Goal: Task Accomplishment & Management: Use online tool/utility

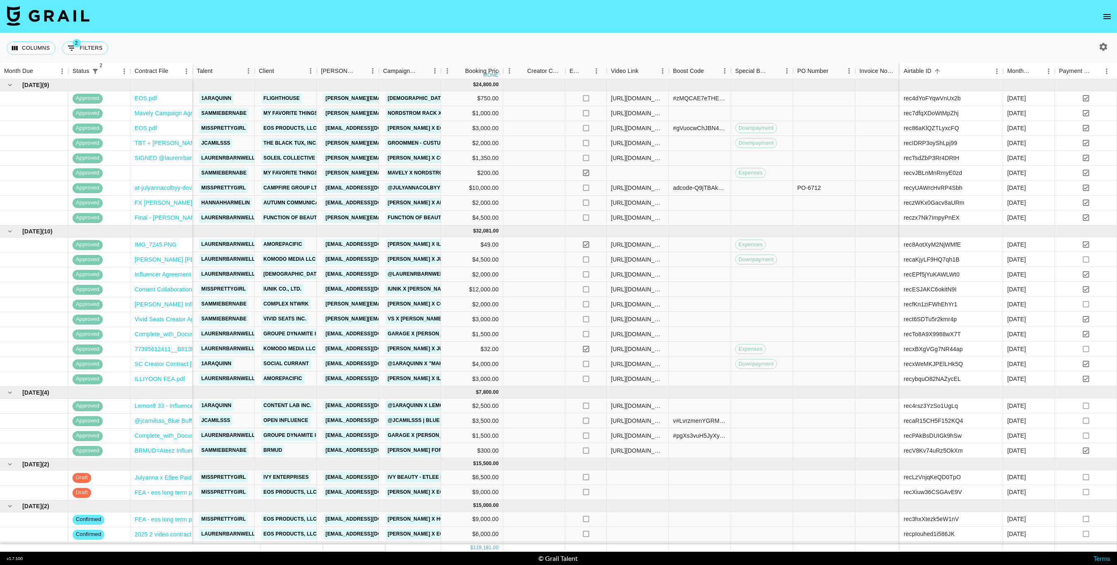
scroll to position [39, 0]
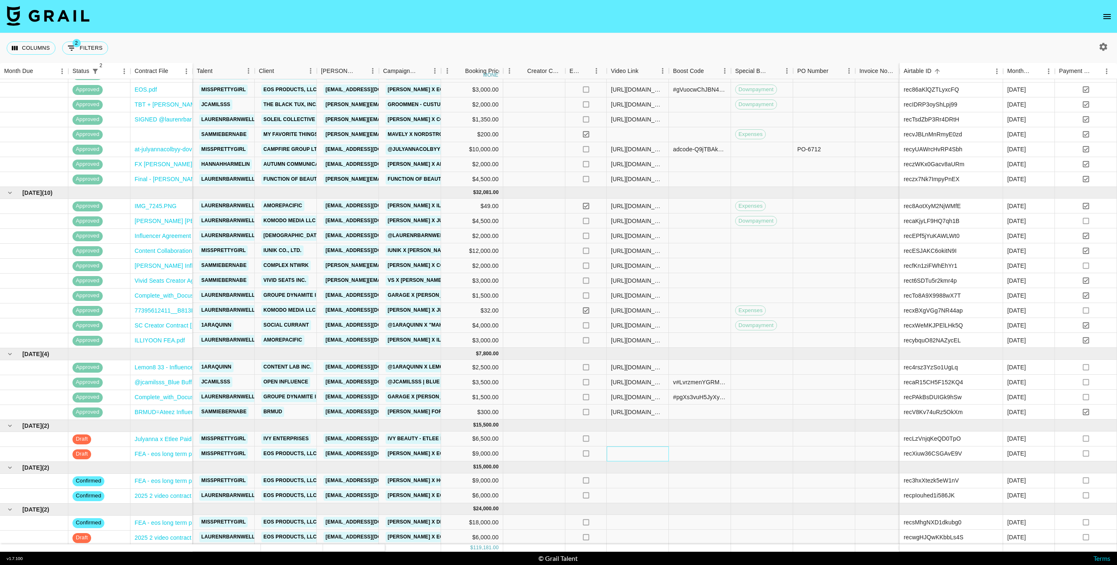
click at [643, 450] on div at bounding box center [638, 453] width 62 height 15
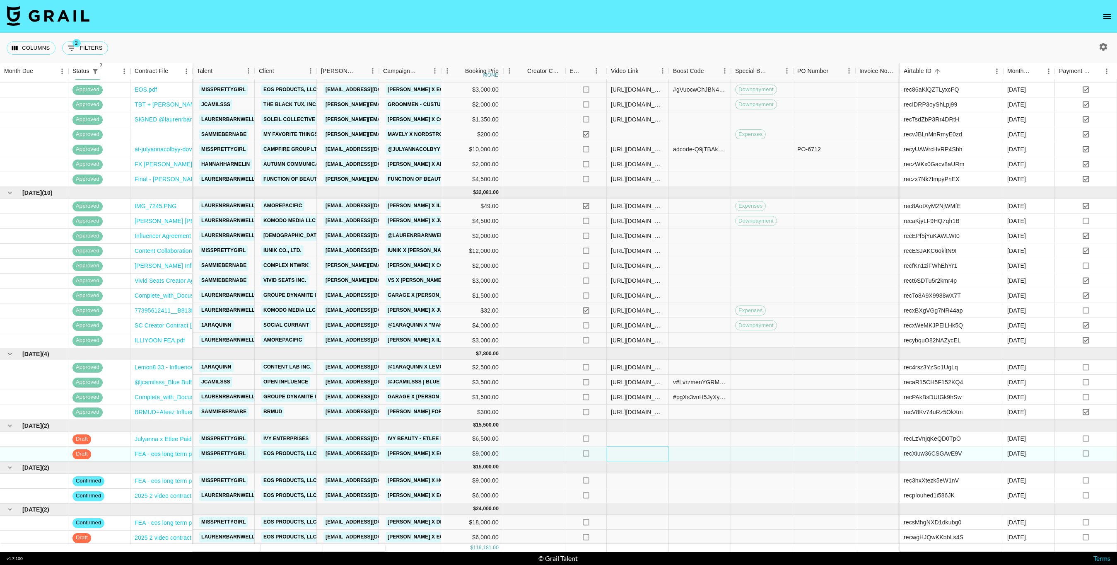
click at [643, 450] on div at bounding box center [638, 453] width 62 height 15
click at [533, 451] on div at bounding box center [534, 453] width 62 height 15
click at [629, 456] on div at bounding box center [638, 453] width 62 height 15
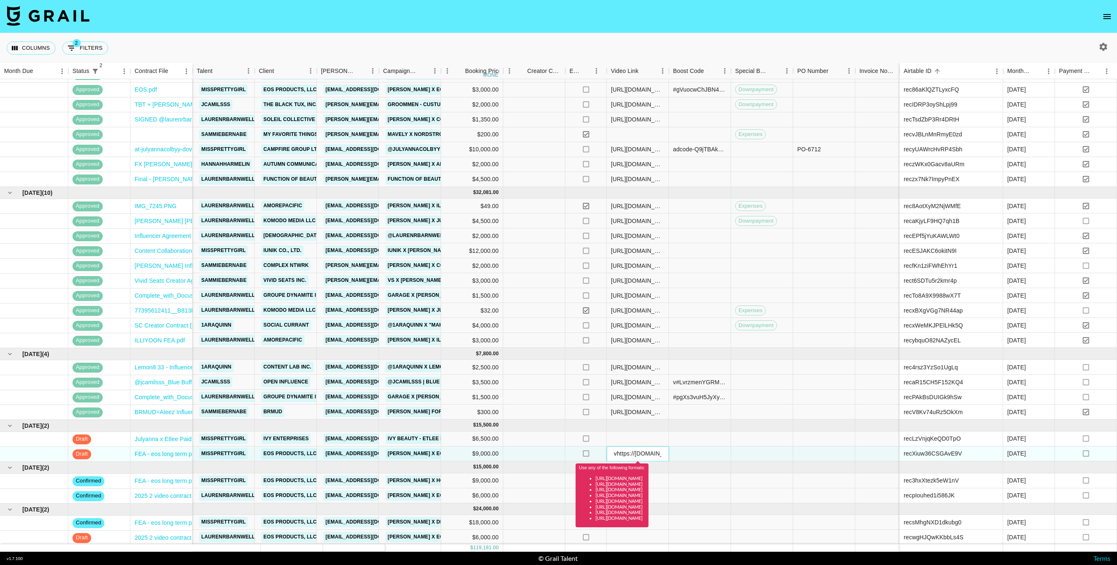
click at [644, 455] on input "vhttps://[DOMAIN_NAME][URL]" at bounding box center [637, 453] width 61 height 7
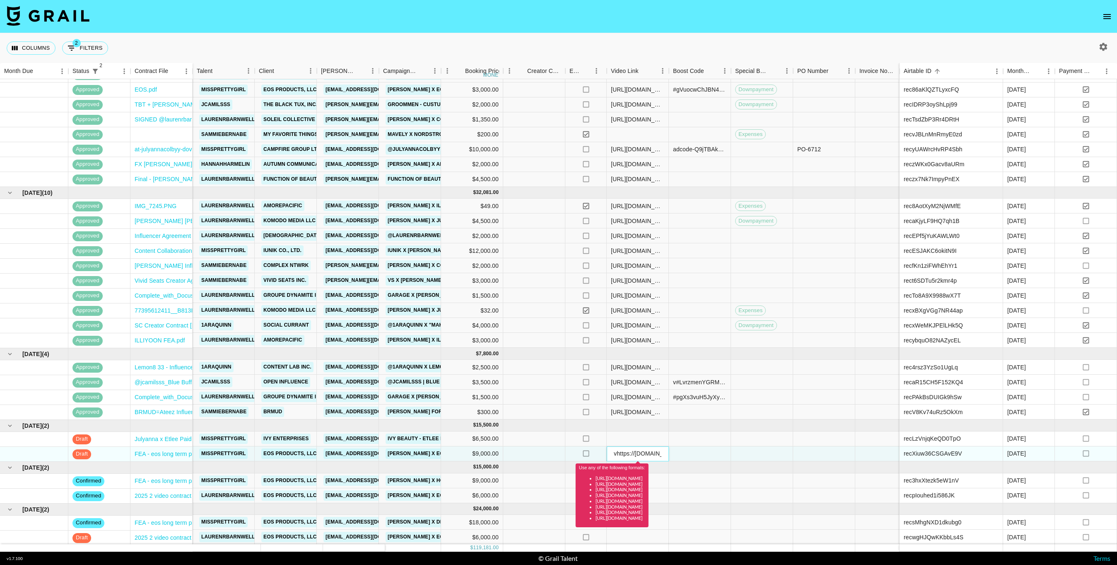
paste input "[URL][DOMAIN_NAME]"
type input "[URL][DOMAIN_NAME]"
click at [685, 451] on div at bounding box center [700, 453] width 62 height 15
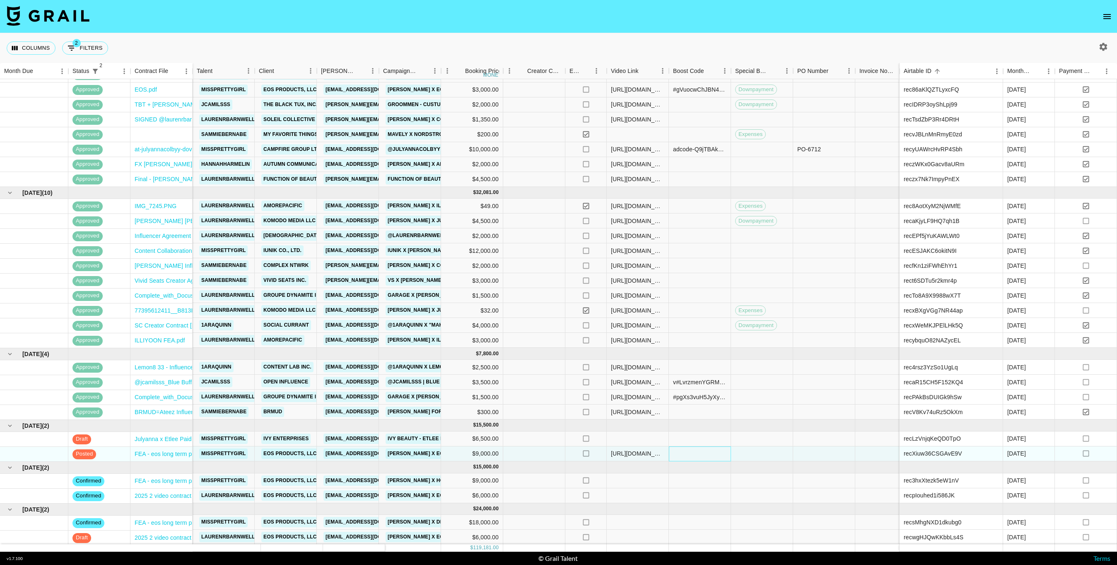
click at [683, 447] on div at bounding box center [700, 453] width 62 height 15
click at [683, 458] on div at bounding box center [700, 453] width 62 height 15
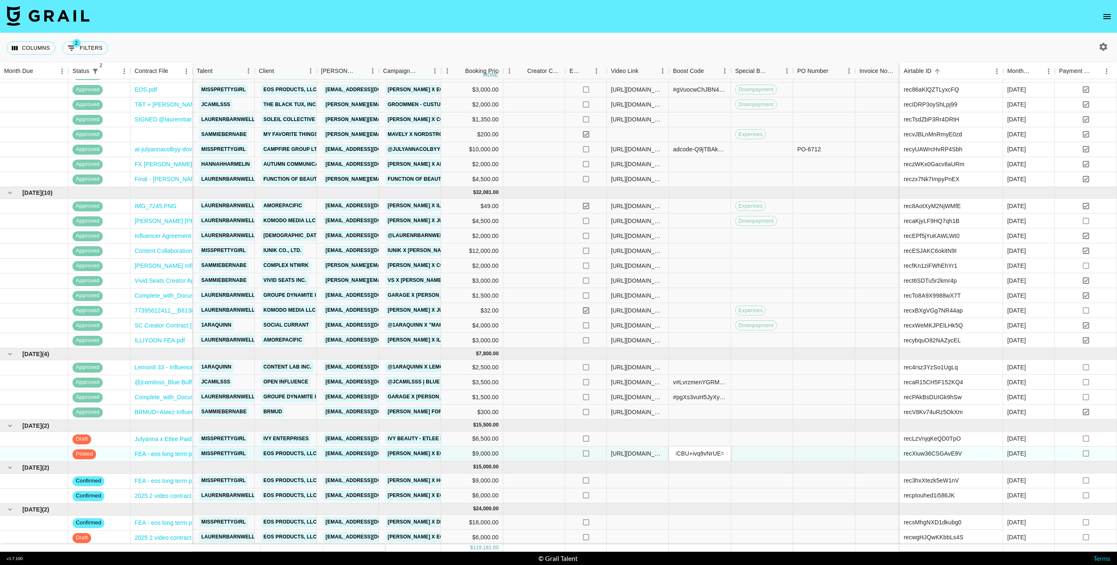
type input "#e8reLAs7RVgBByKvn4RyLSKRe48A/xrroh22KCrTTeXml+prHHCBU+ivq8vNrUE="
click at [750, 451] on div at bounding box center [762, 453] width 62 height 15
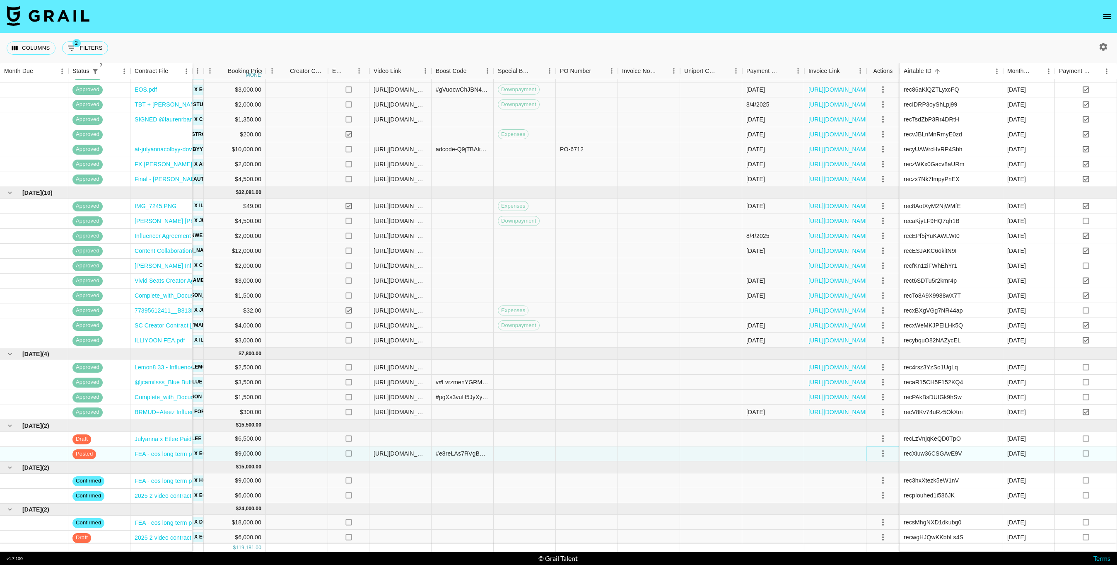
click at [884, 454] on icon "select merge strategy" at bounding box center [883, 453] width 10 height 10
click at [888, 528] on li "Approve" at bounding box center [883, 530] width 54 height 15
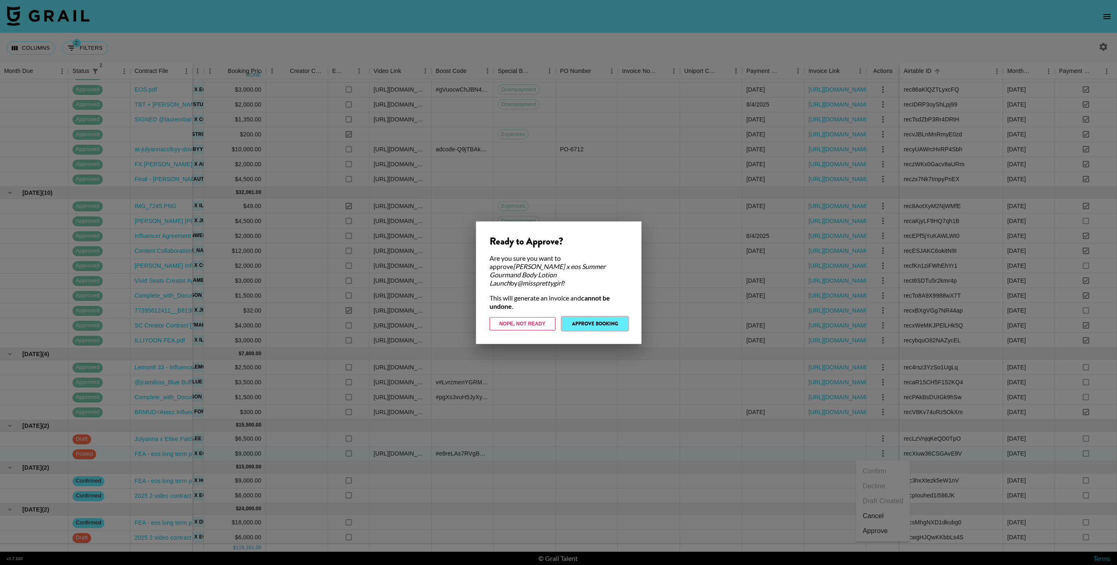
click at [607, 322] on button "Approve Booking" at bounding box center [595, 323] width 66 height 13
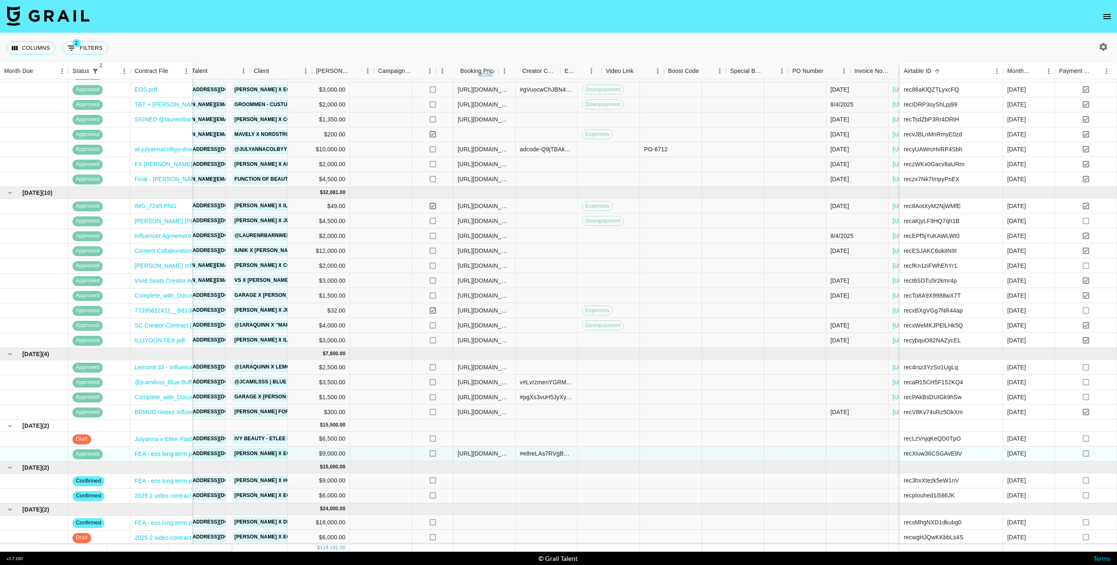
scroll to position [39, 0]
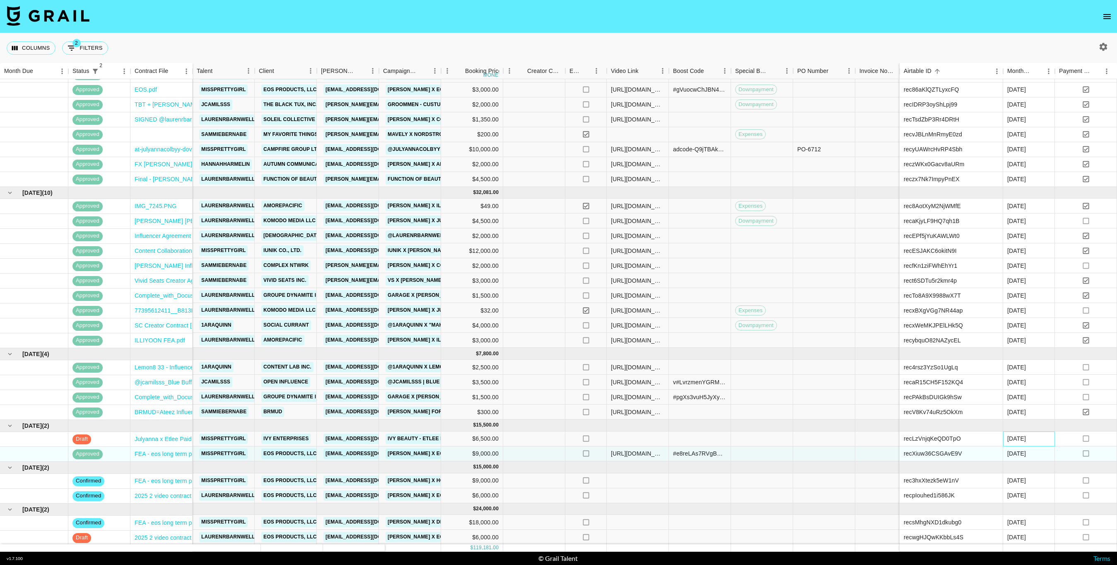
click at [1027, 438] on div "[DATE]" at bounding box center [1029, 438] width 52 height 15
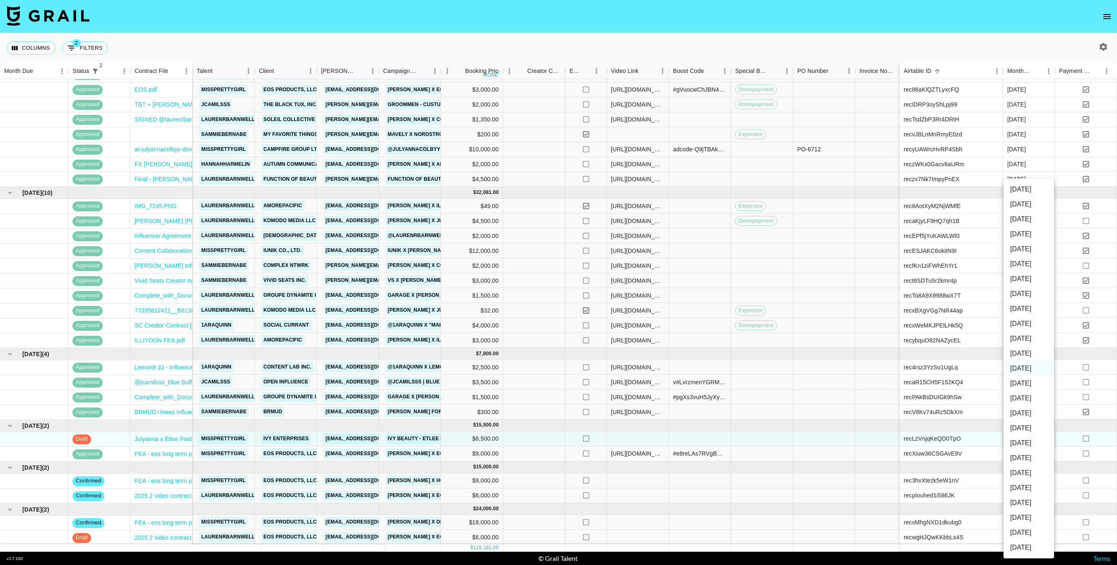
click at [1033, 352] on li "[DATE]" at bounding box center [1029, 353] width 51 height 15
type input "[DATE]"
click at [638, 494] on div at bounding box center [638, 495] width 62 height 15
